Goal: Check status

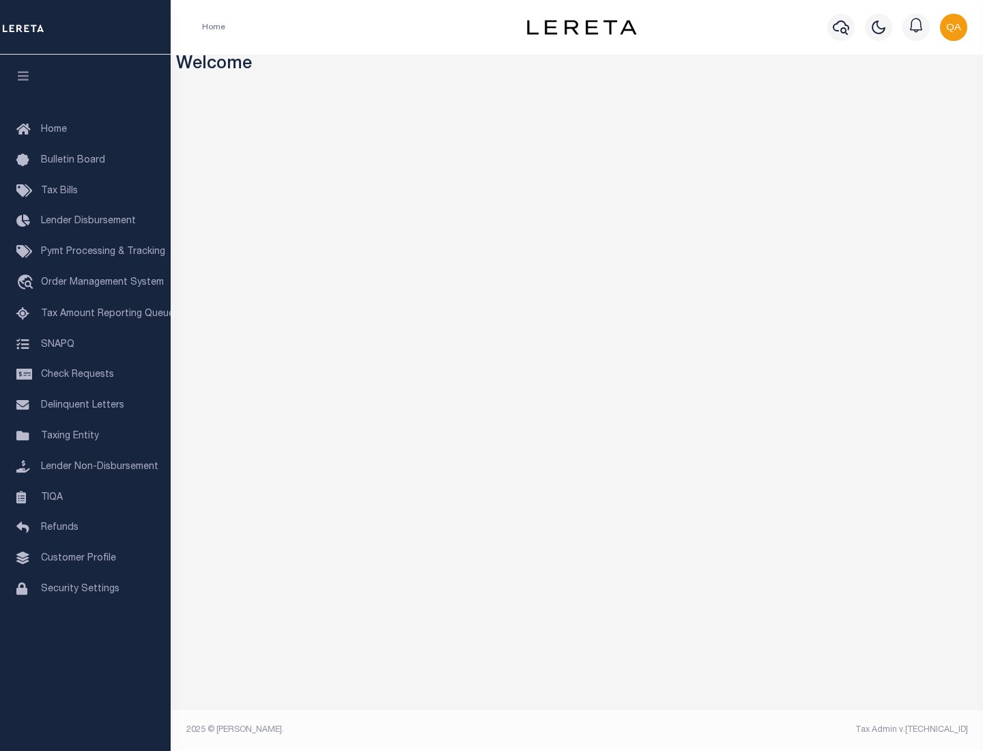
click at [85, 375] on span "Check Requests" at bounding box center [77, 375] width 73 height 10
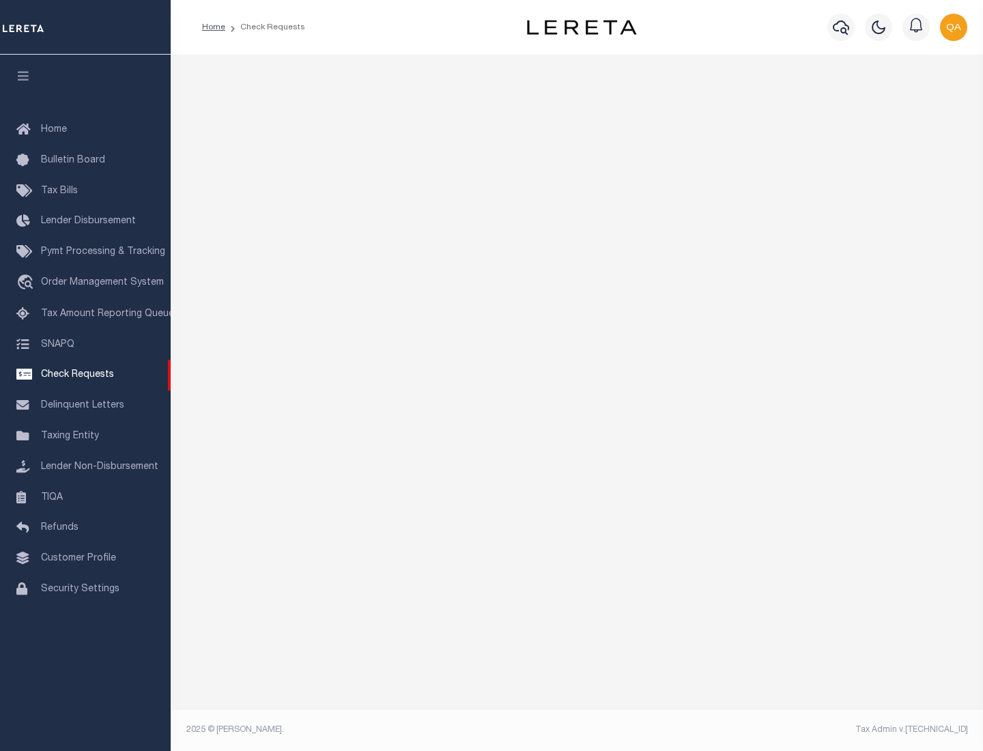
select select "50"
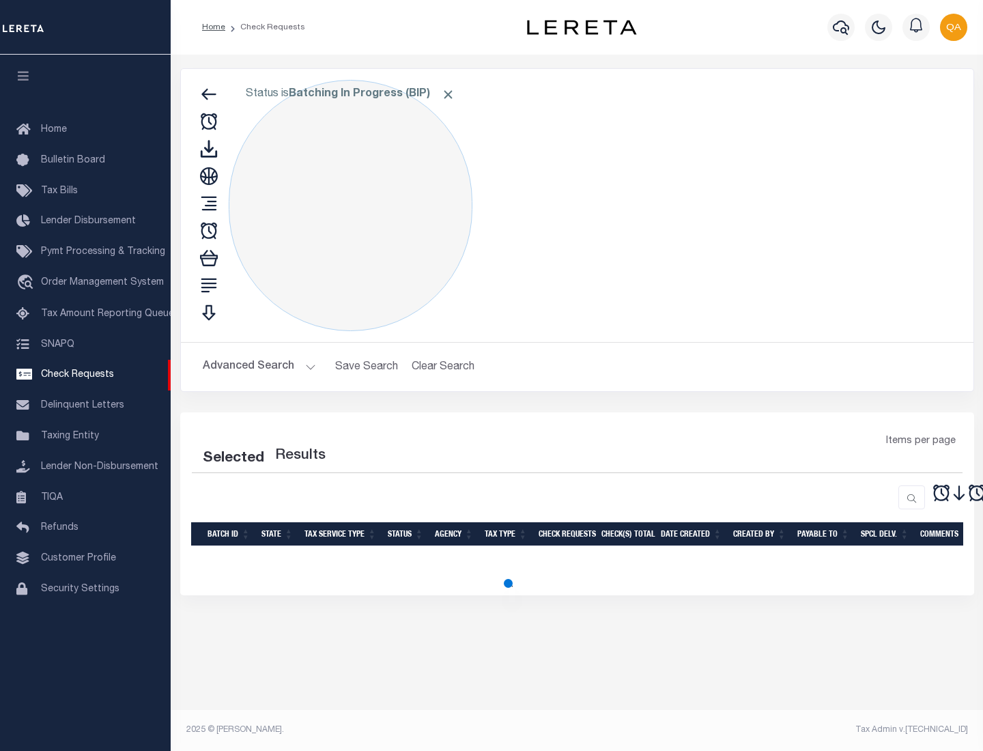
select select "50"
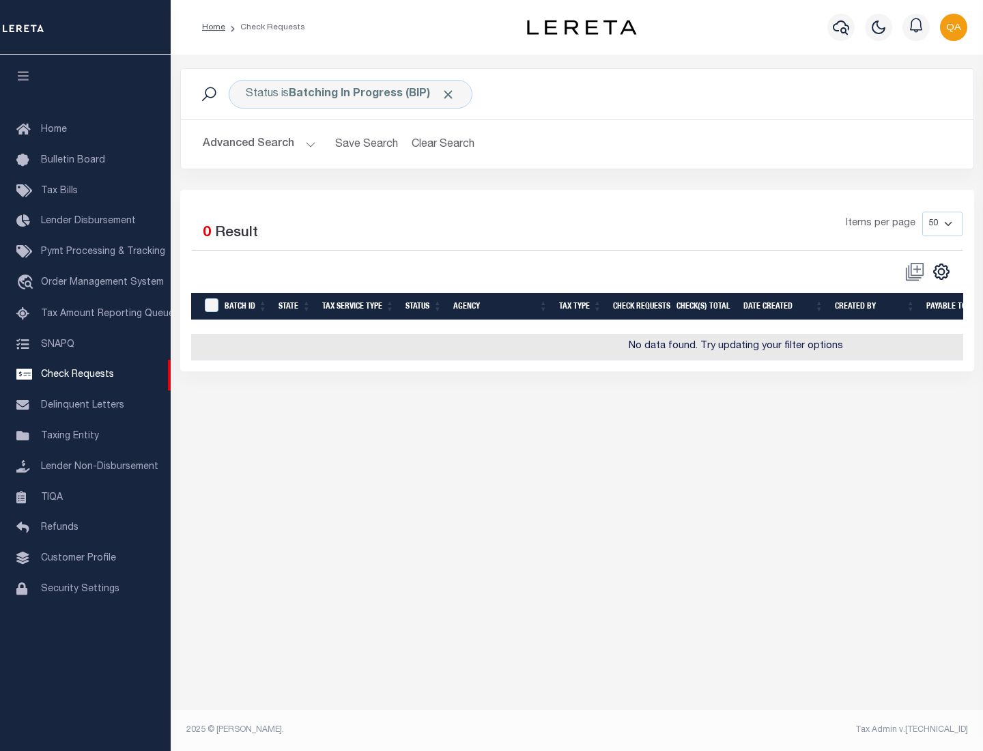
click at [448, 94] on span "Click to Remove" at bounding box center [448, 94] width 14 height 14
